Goal: Task Accomplishment & Management: Complete application form

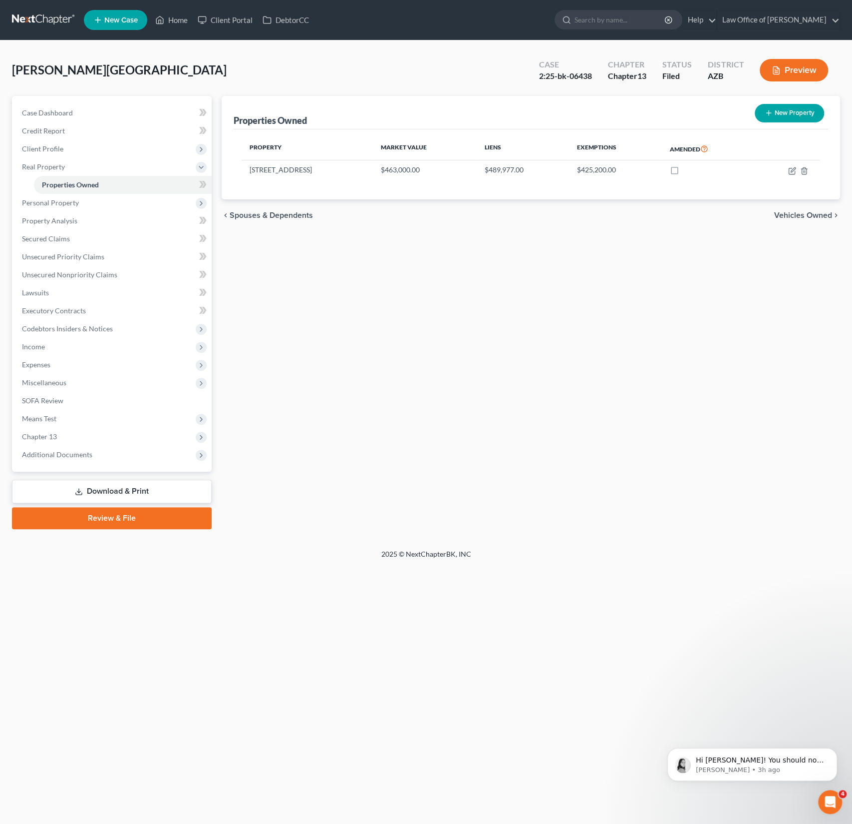
scroll to position [473, 0]
click at [118, 28] on link "New Case" at bounding box center [115, 20] width 63 height 20
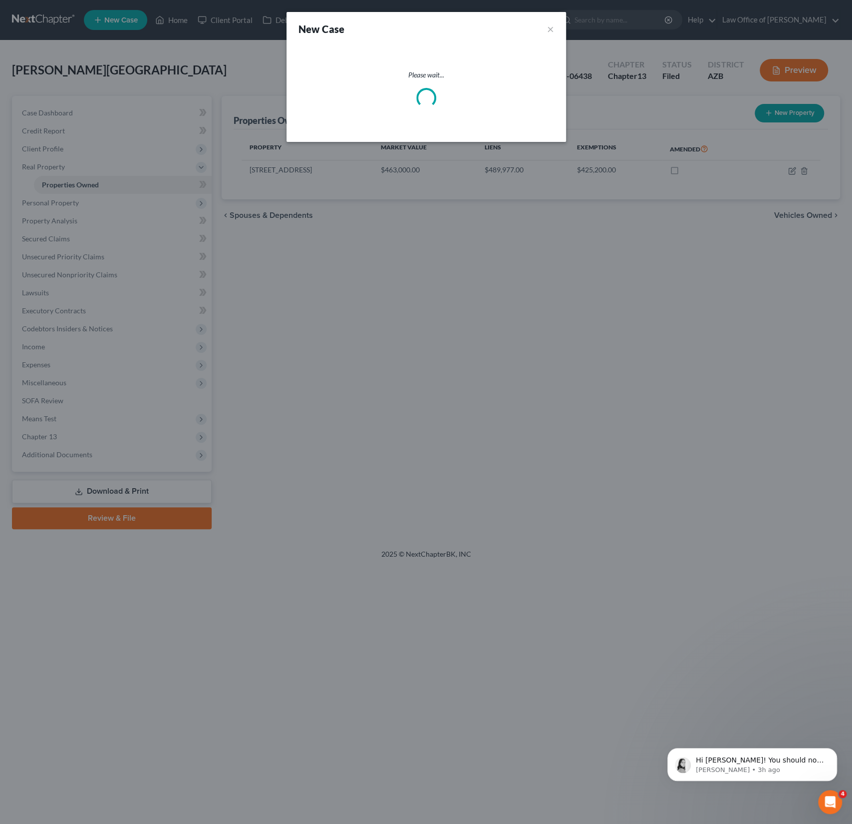
select select "4"
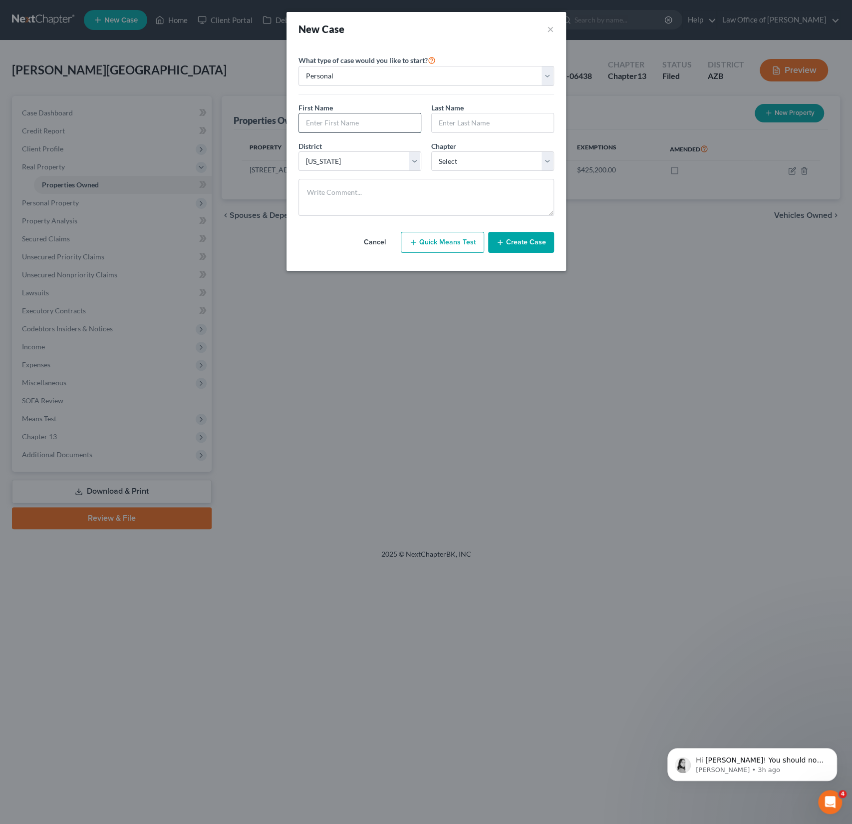
click at [339, 125] on input "text" at bounding box center [360, 122] width 122 height 19
type input "[PERSON_NAME]"
click at [480, 164] on select "Select 7 11 12 13" at bounding box center [492, 161] width 123 height 20
select select "0"
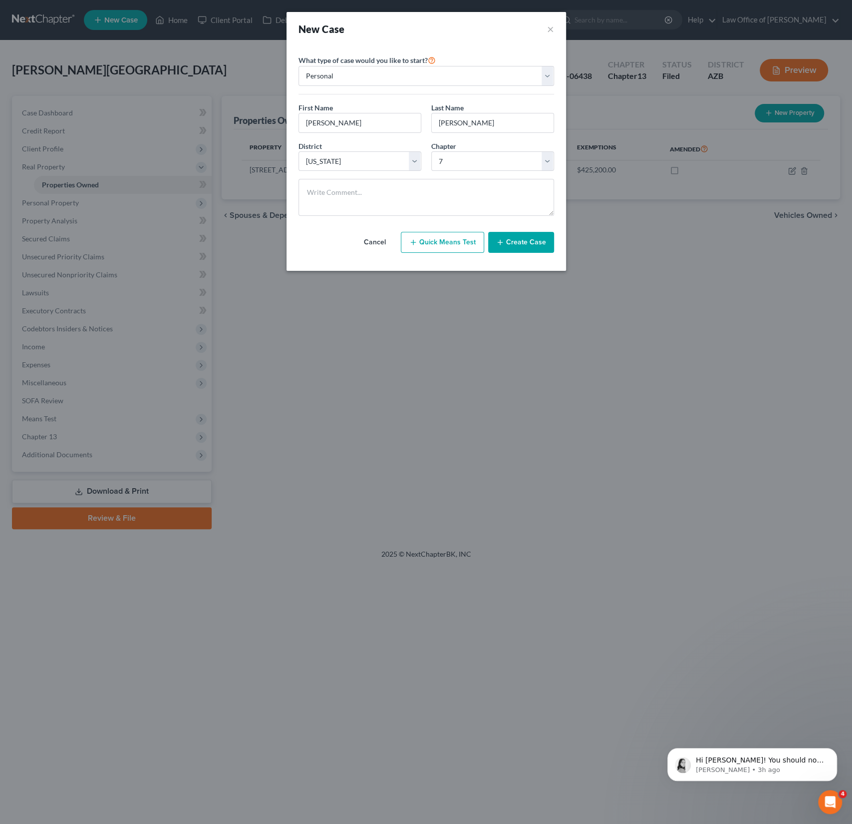
click at [529, 240] on button "Create Case" at bounding box center [521, 242] width 66 height 21
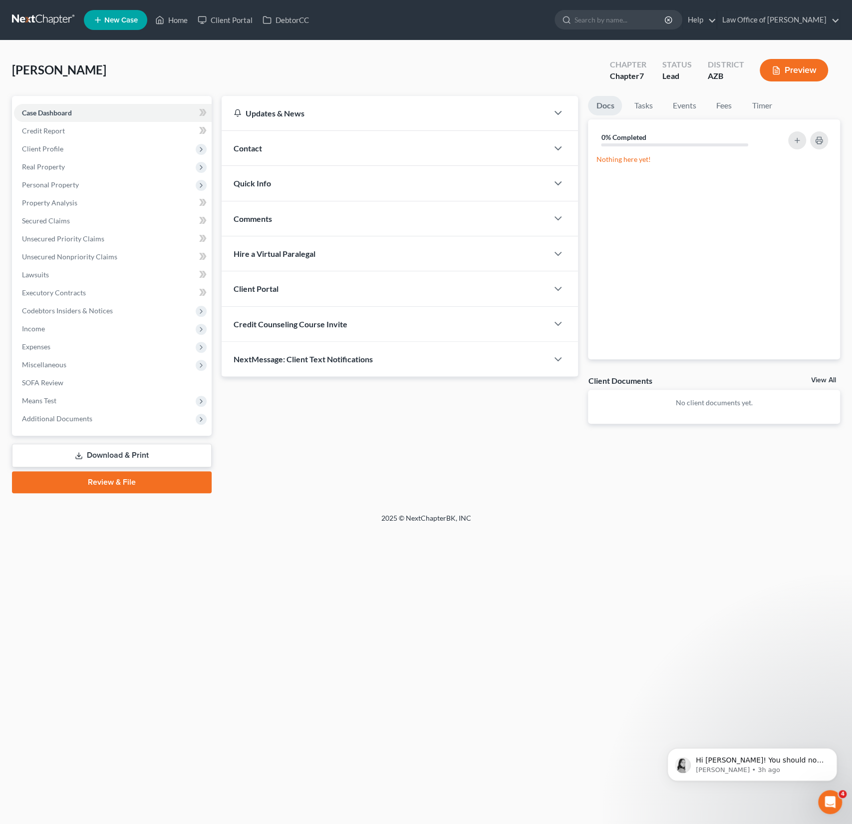
click at [292, 322] on span "Credit Counseling Course Invite" at bounding box center [291, 323] width 114 height 9
click at [287, 362] on input "text" at bounding box center [343, 363] width 218 height 19
paste input "[EMAIL_ADDRESS][DOMAIN_NAME]"
type input "[EMAIL_ADDRESS][DOMAIN_NAME]"
click at [529, 358] on button "Send Email" at bounding box center [514, 364] width 104 height 20
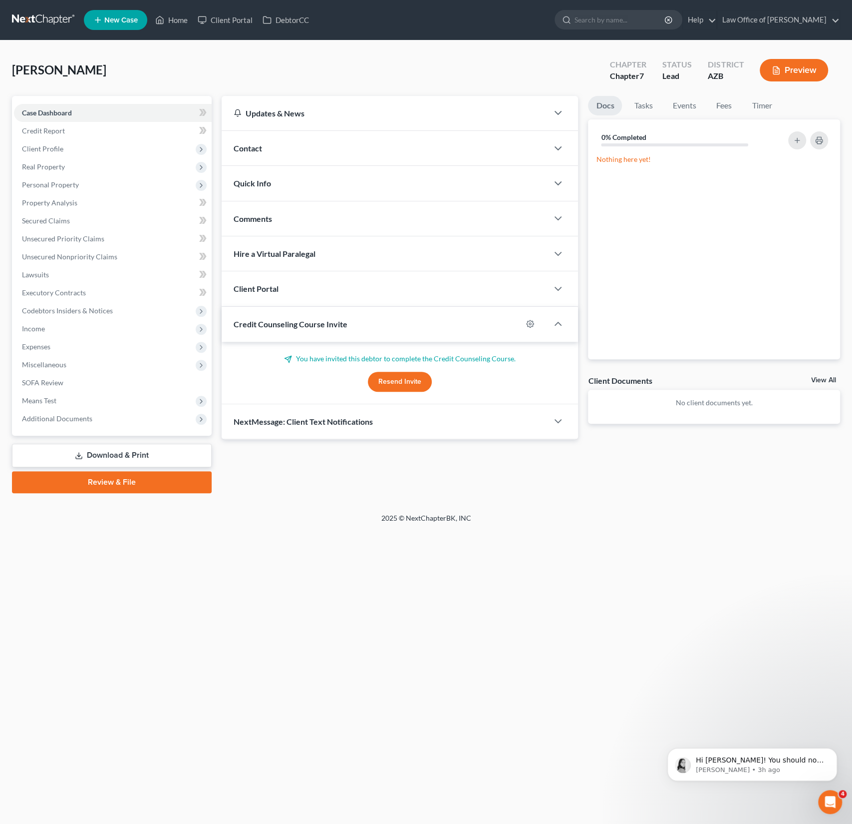
click at [302, 287] on div "Client Portal" at bounding box center [385, 288] width 327 height 34
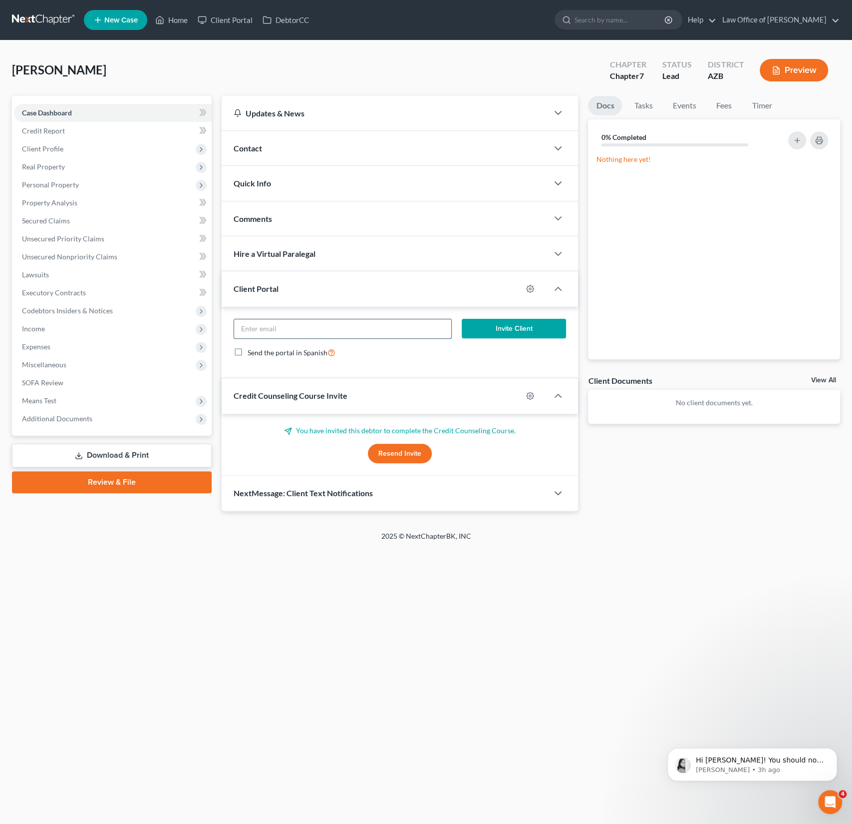
click at [281, 328] on input "email" at bounding box center [343, 328] width 218 height 19
paste input "[EMAIL_ADDRESS][DOMAIN_NAME]"
type input "[EMAIL_ADDRESS][DOMAIN_NAME]"
click at [502, 330] on button "Invite Client" at bounding box center [514, 329] width 104 height 20
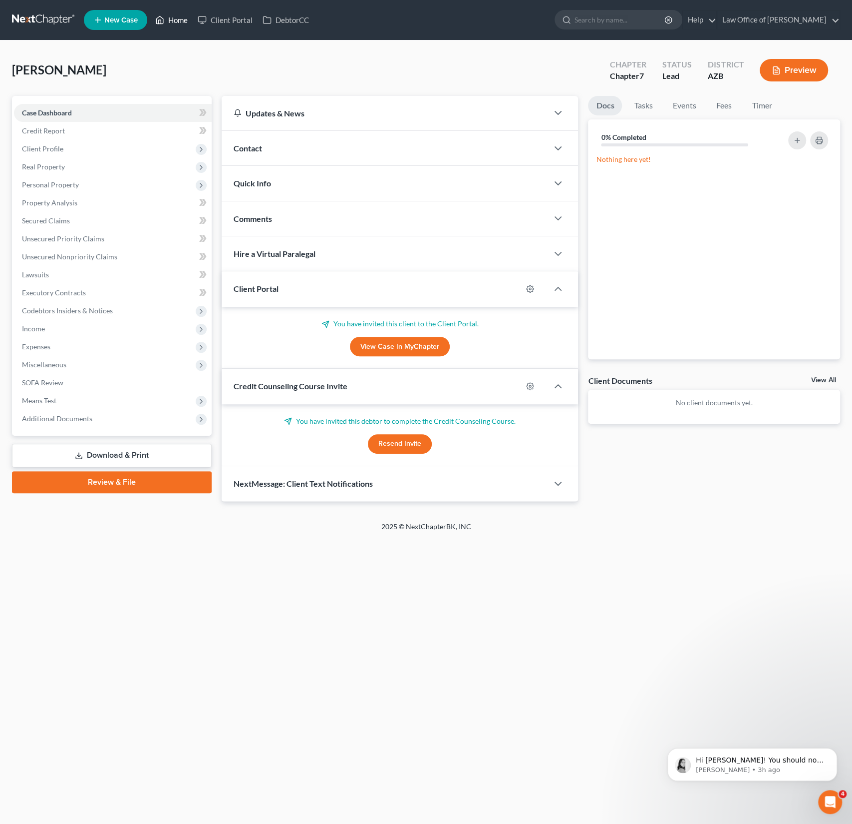
click at [179, 28] on link "Home" at bounding box center [171, 20] width 42 height 18
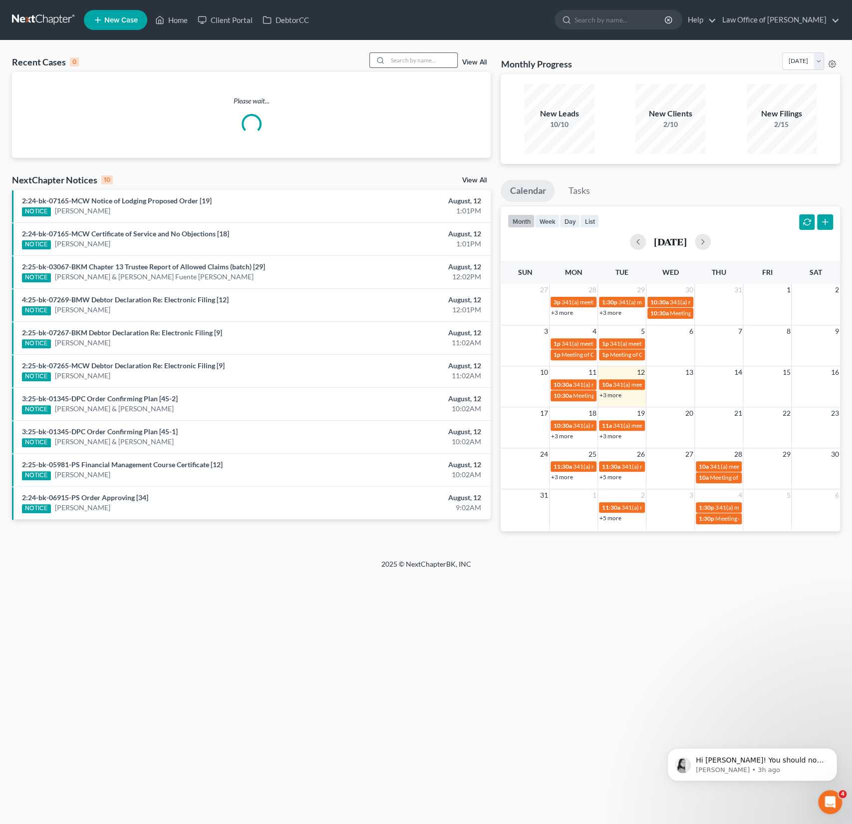
click at [411, 62] on input "search" at bounding box center [423, 60] width 70 height 14
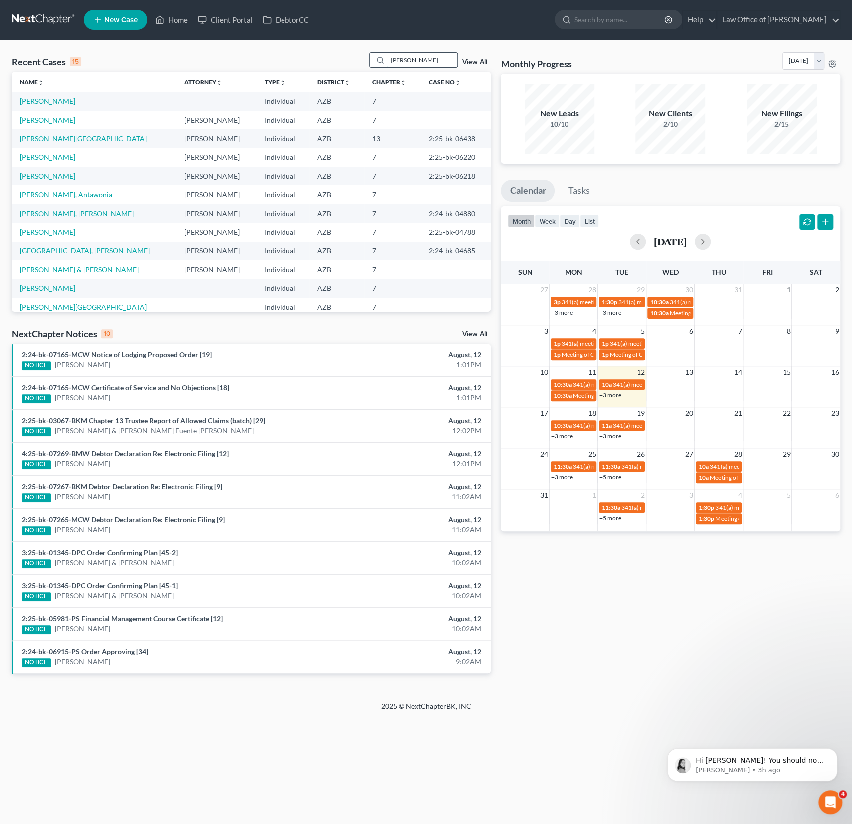
type input "[PERSON_NAME]"
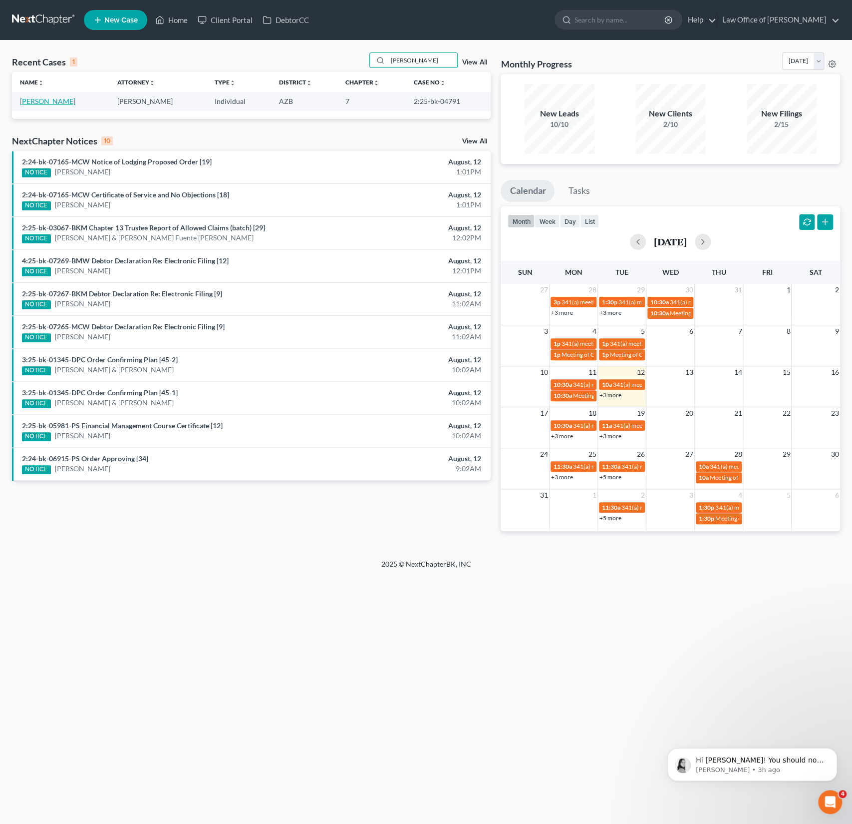
click at [39, 97] on link "[PERSON_NAME]" at bounding box center [47, 101] width 55 height 8
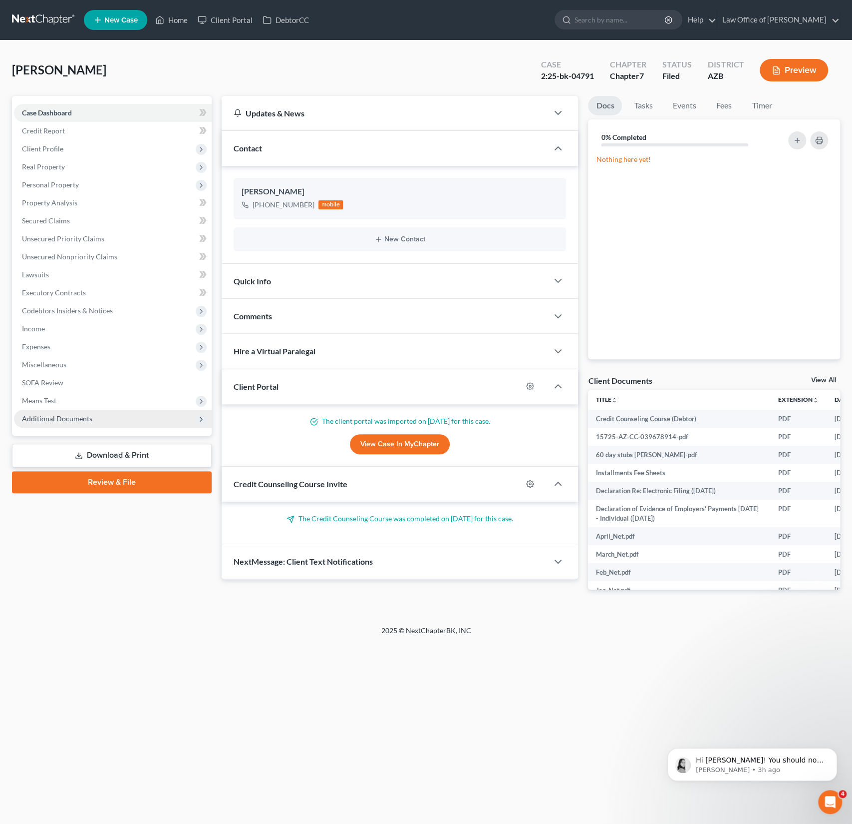
click at [55, 417] on span "Additional Documents" at bounding box center [57, 418] width 70 height 8
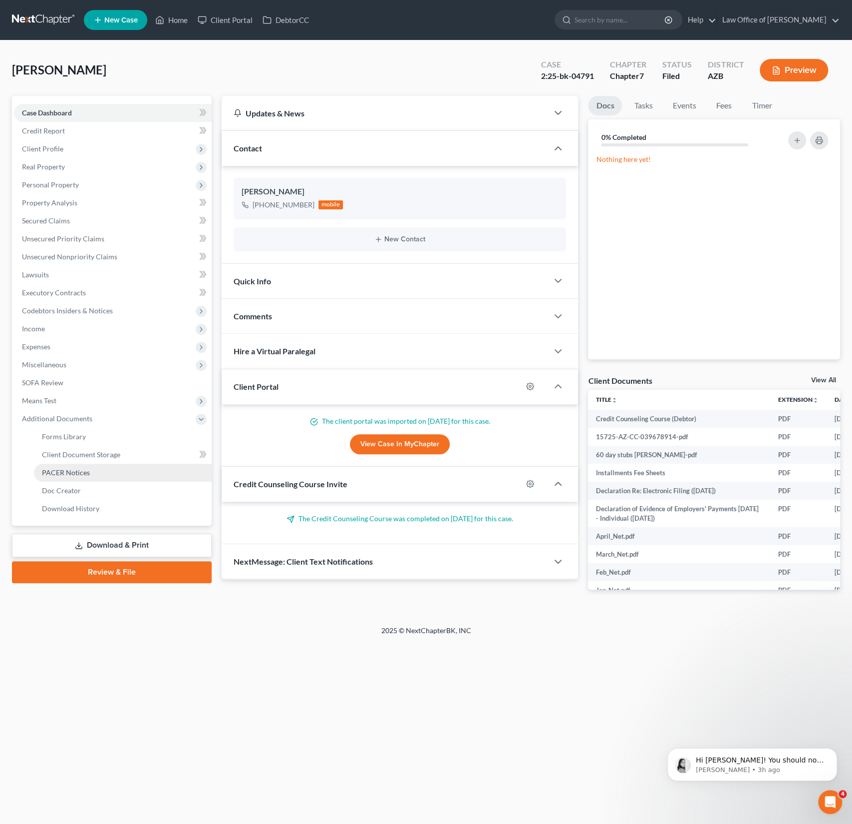
click at [62, 475] on span "PACER Notices" at bounding box center [66, 472] width 48 height 8
